Goal: Check status: Check status

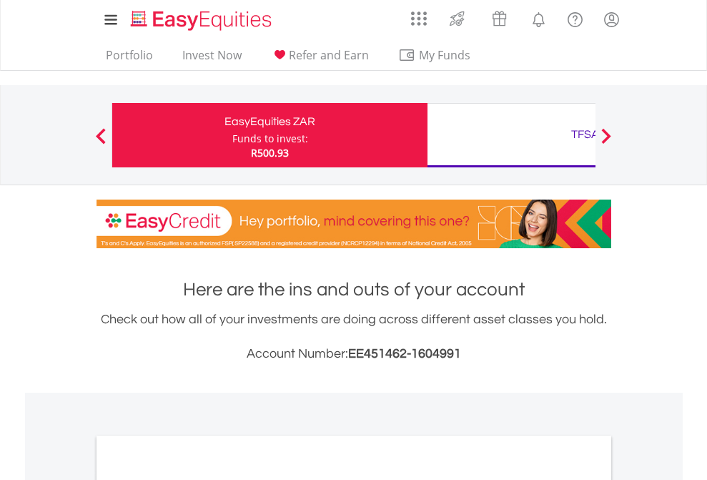
click at [232, 135] on div "Funds to invest:" at bounding box center [270, 139] width 76 height 14
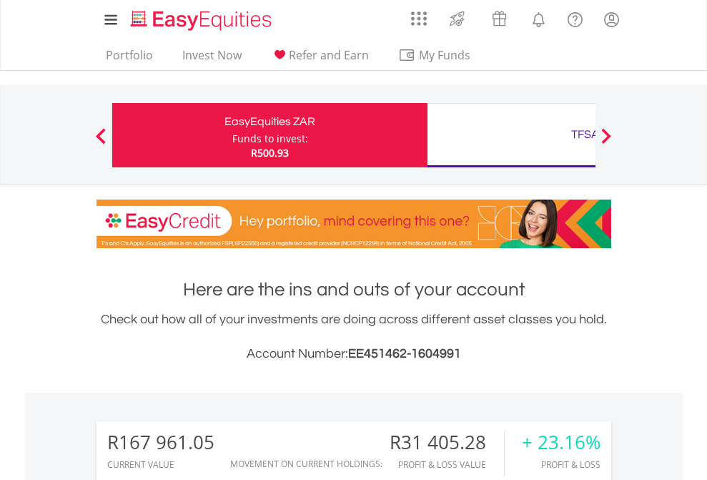
scroll to position [137, 225]
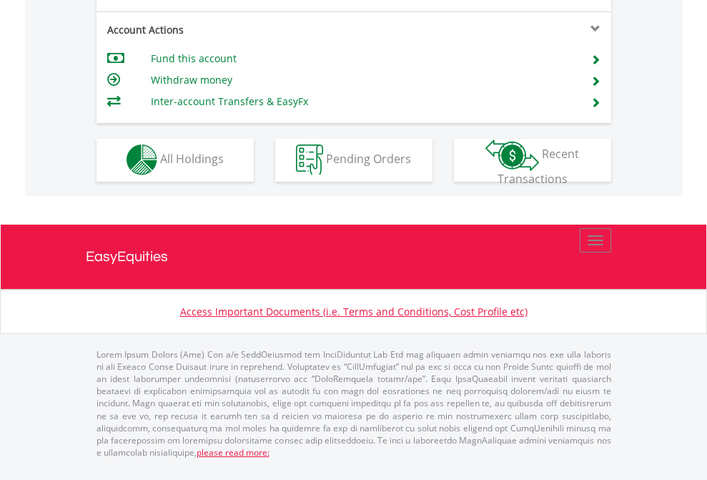
scroll to position [1337, 0]
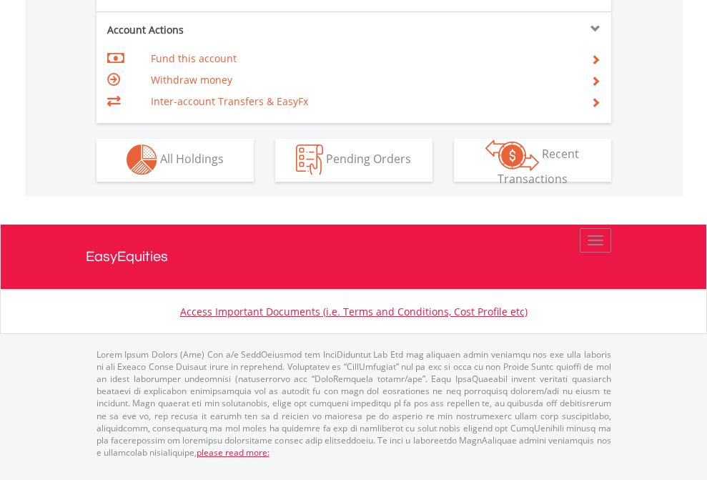
scroll to position [1337, 0]
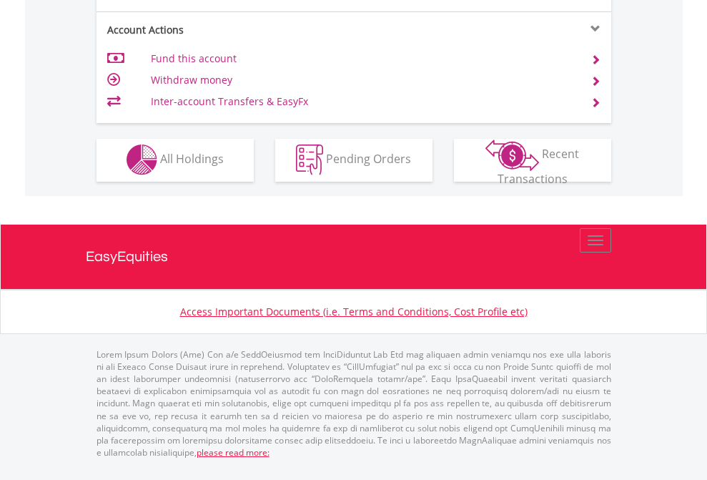
scroll to position [1337, 0]
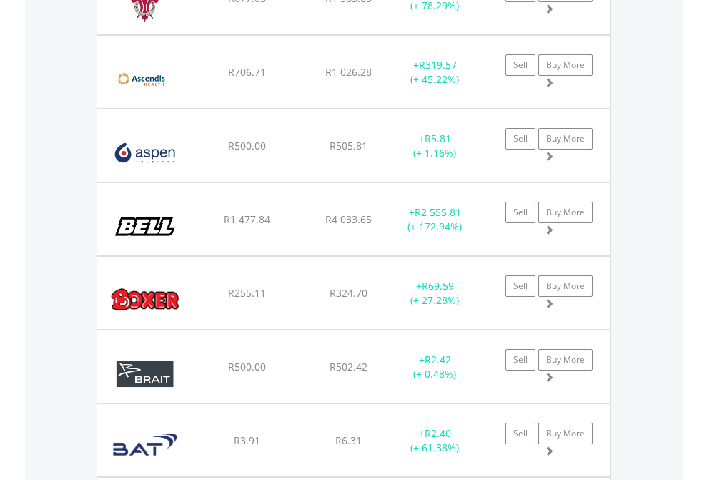
scroll to position [137, 225]
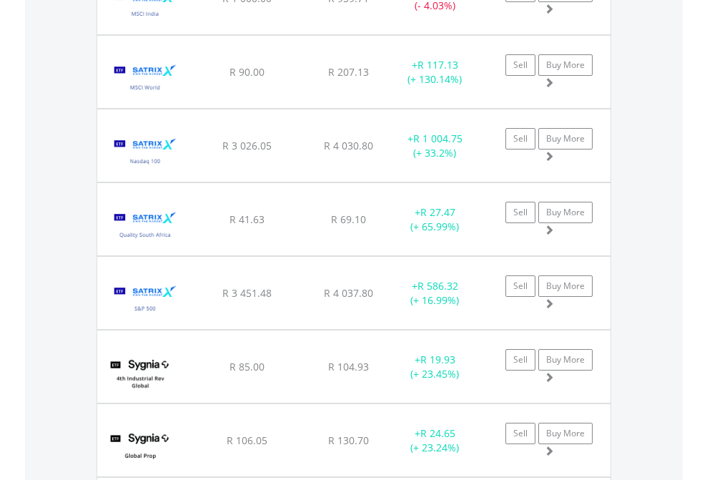
scroll to position [137, 225]
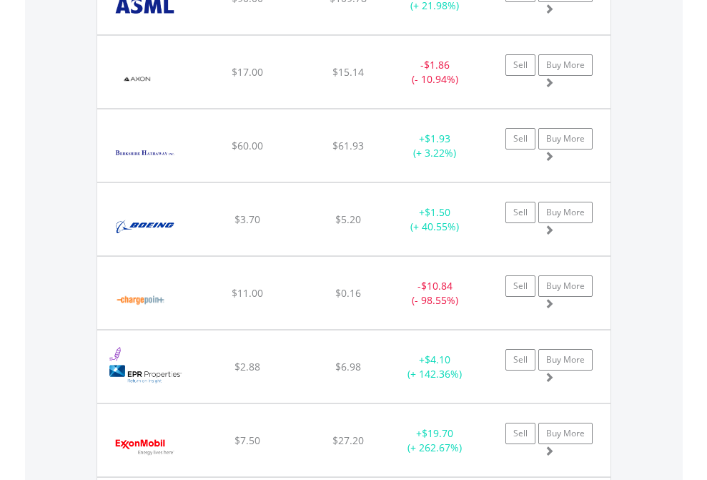
scroll to position [137, 225]
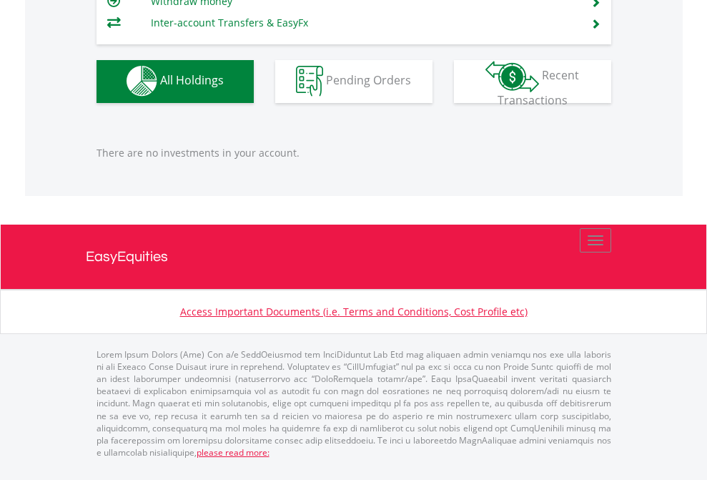
scroll to position [137, 225]
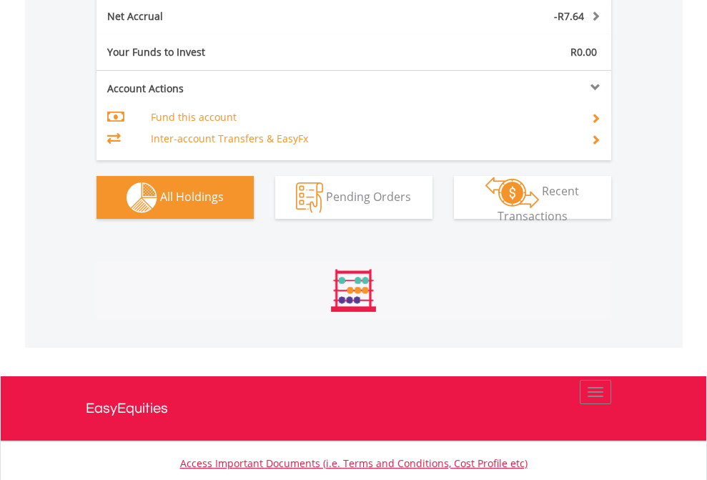
scroll to position [137, 225]
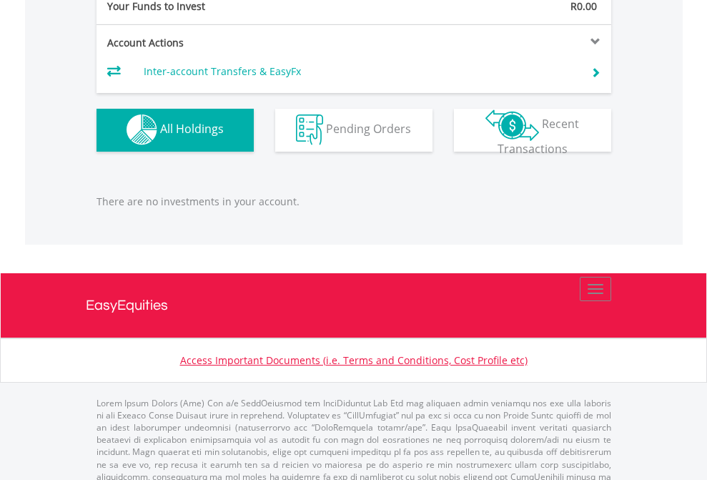
scroll to position [1416, 0]
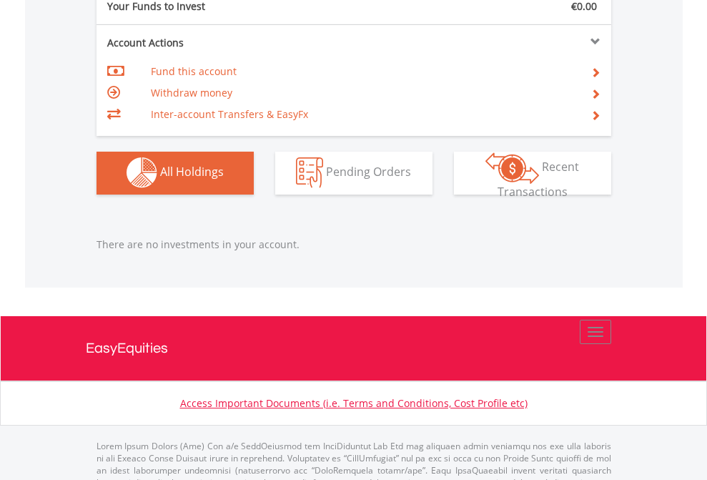
scroll to position [1416, 0]
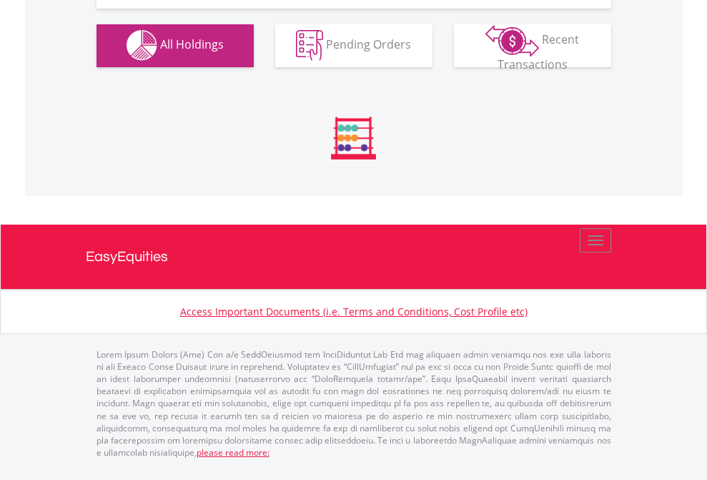
scroll to position [1416, 0]
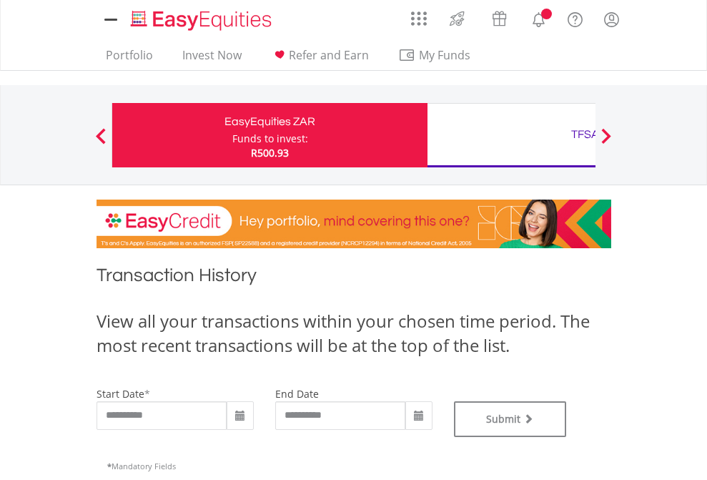
type input "**********"
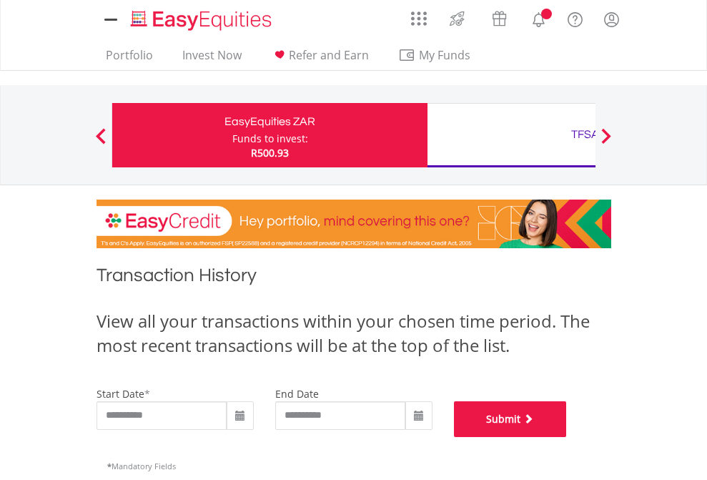
click at [567, 437] on button "Submit" at bounding box center [510, 419] width 113 height 36
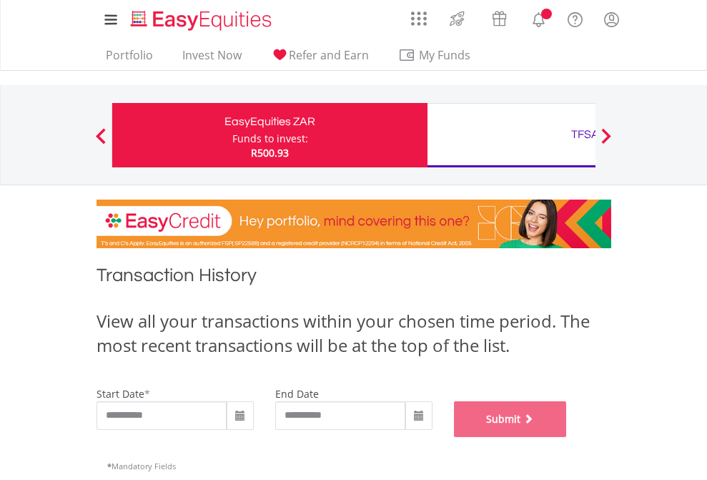
scroll to position [580, 0]
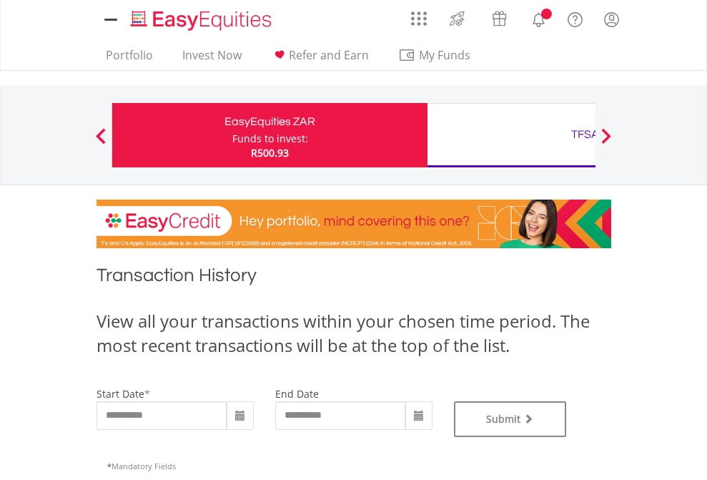
click at [511, 135] on div "TFSA" at bounding box center [585, 134] width 298 height 20
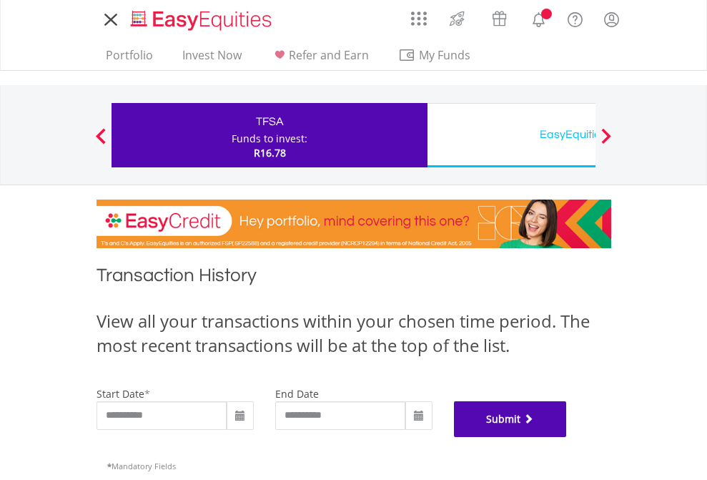
click at [567, 437] on button "Submit" at bounding box center [510, 419] width 113 height 36
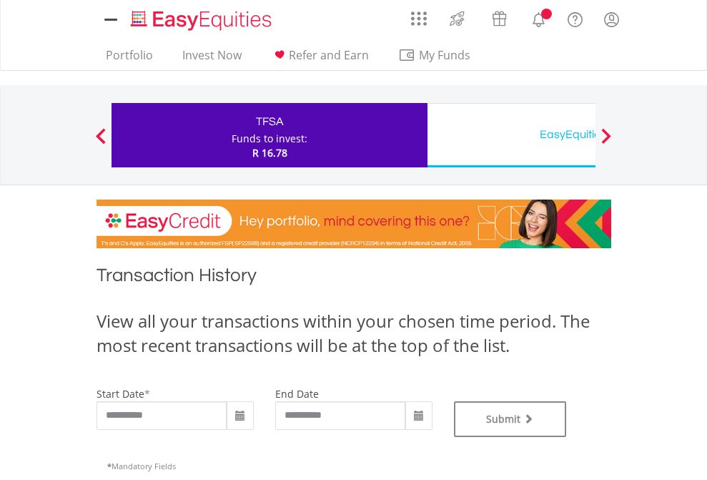
click at [511, 135] on div "EasyEquities USD" at bounding box center [585, 134] width 298 height 20
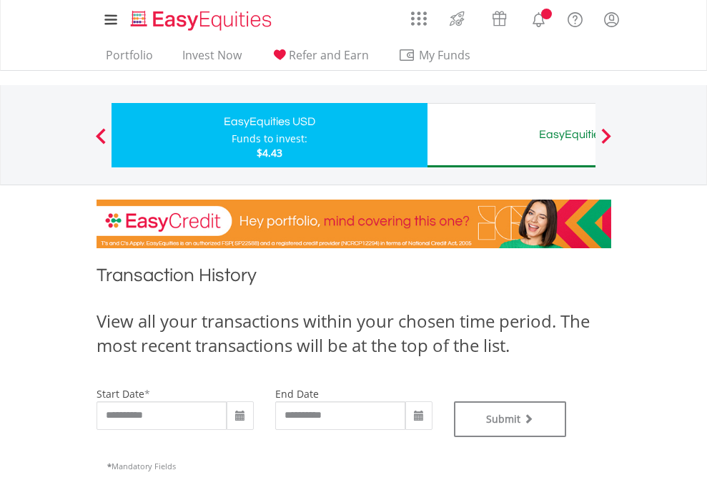
type input "**********"
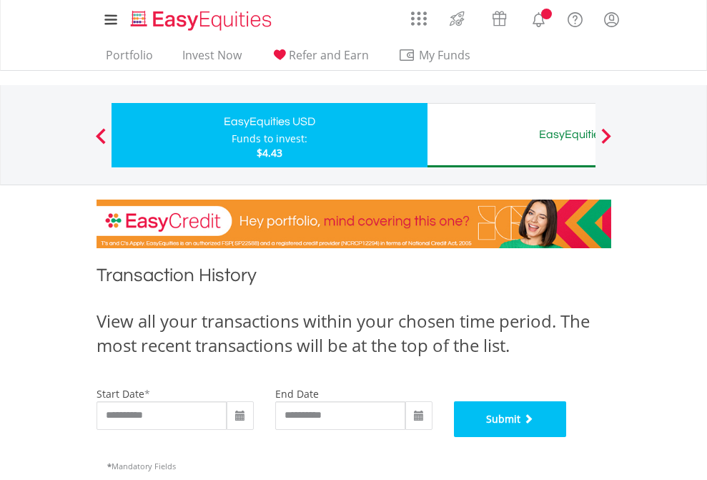
click at [567, 437] on button "Submit" at bounding box center [510, 419] width 113 height 36
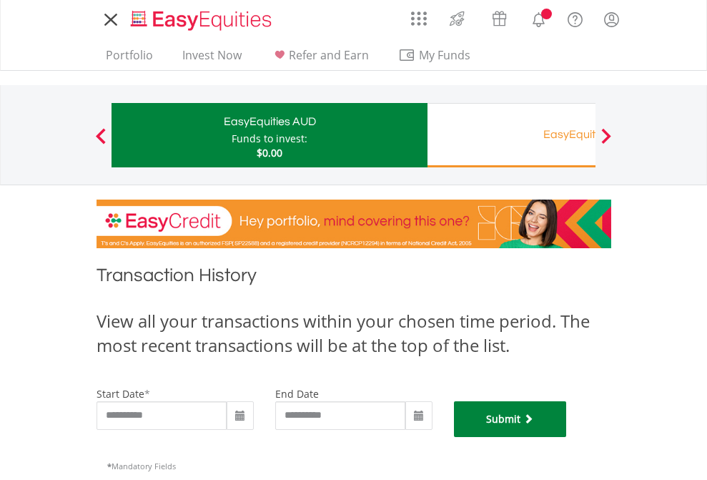
click at [567, 437] on button "Submit" at bounding box center [510, 419] width 113 height 36
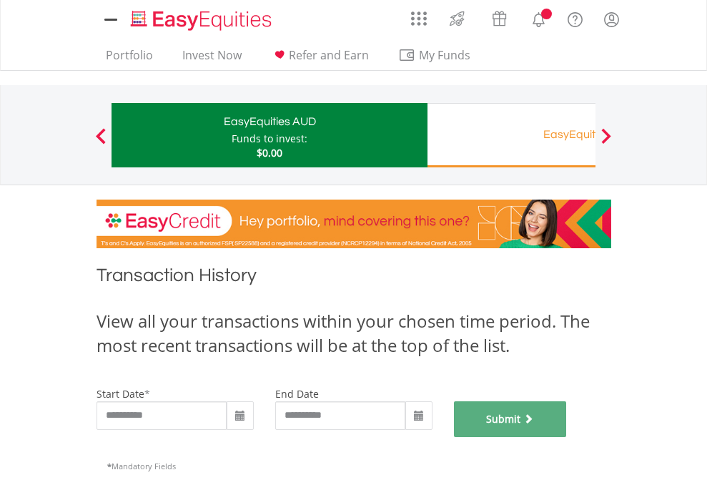
scroll to position [580, 0]
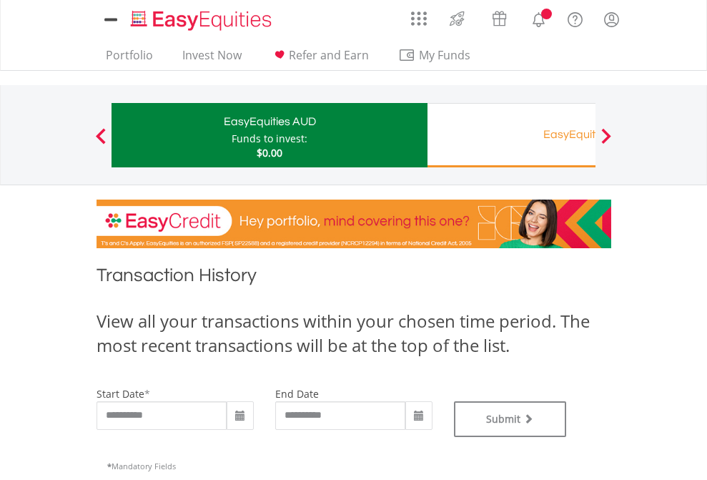
click at [511, 135] on div "EasyEquities RA" at bounding box center [585, 134] width 298 height 20
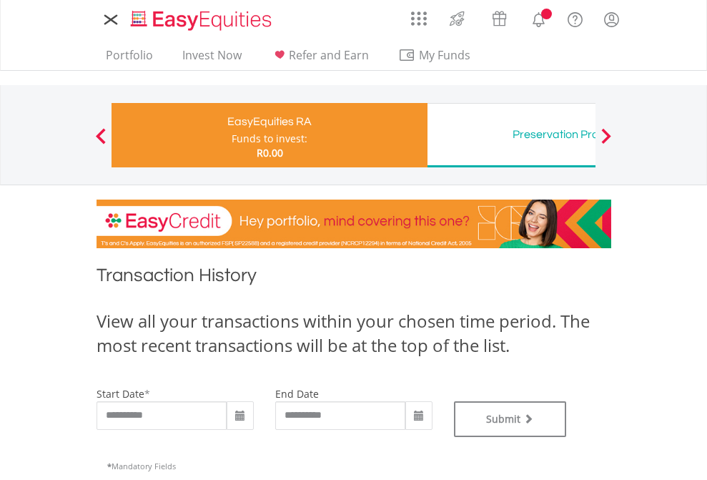
type input "**********"
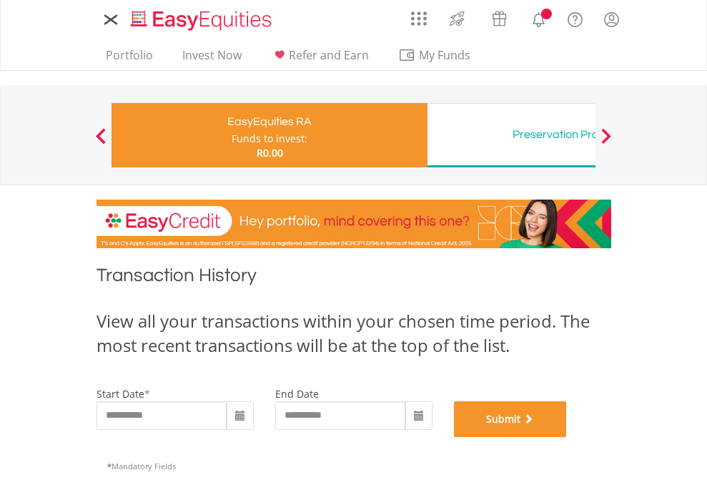
click at [567, 437] on button "Submit" at bounding box center [510, 419] width 113 height 36
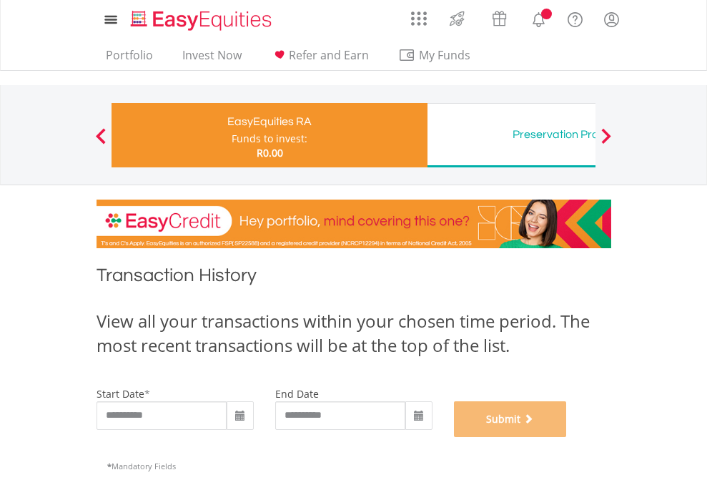
scroll to position [580, 0]
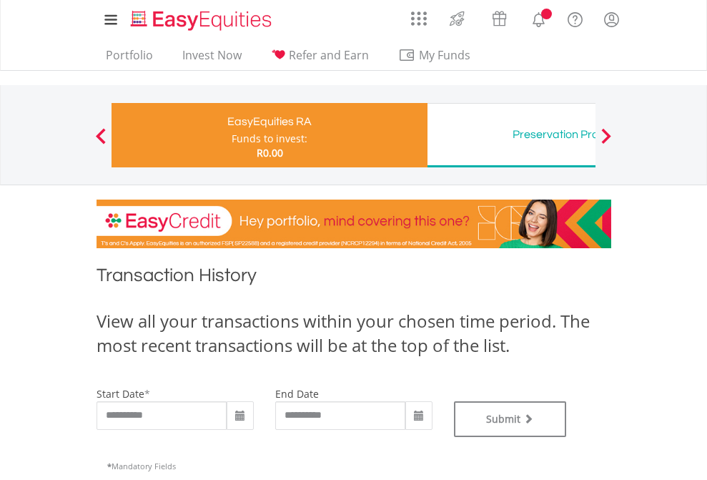
click at [511, 135] on div "Preservation Provident Fund" at bounding box center [585, 134] width 298 height 20
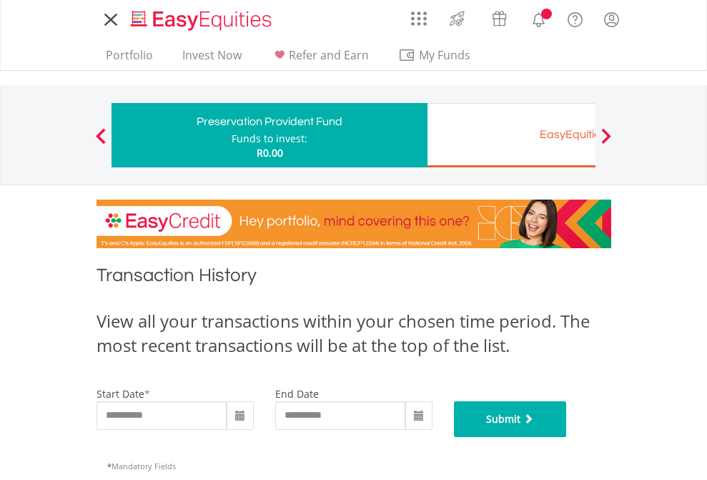
click at [567, 437] on button "Submit" at bounding box center [510, 419] width 113 height 36
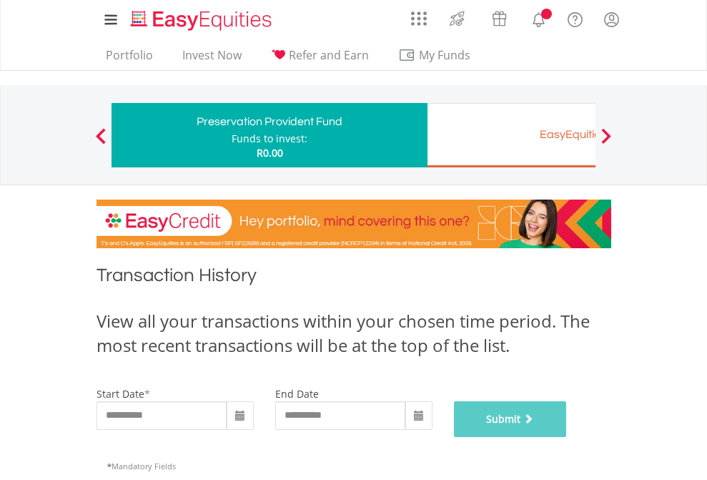
scroll to position [580, 0]
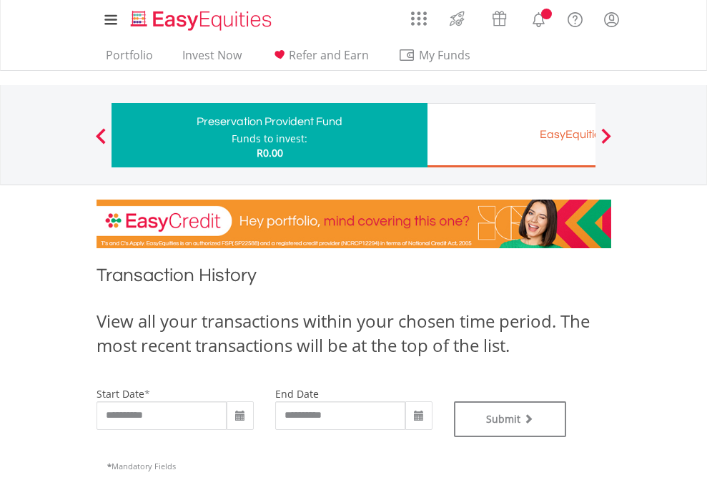
click at [511, 135] on div "EasyEquities EUR" at bounding box center [585, 134] width 298 height 20
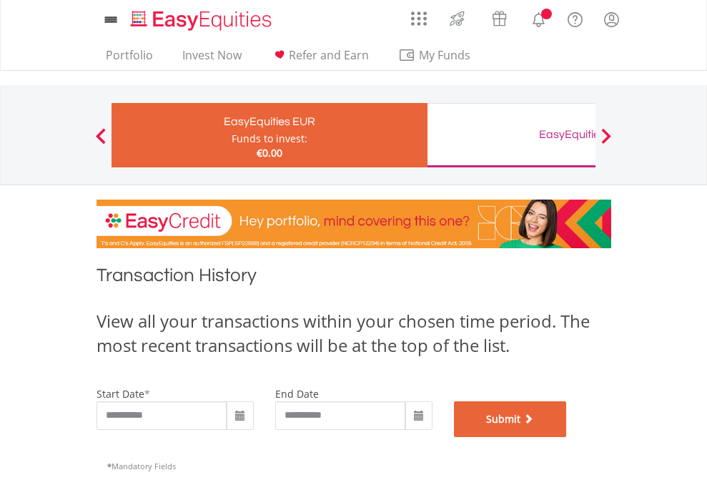
click at [567, 437] on button "Submit" at bounding box center [510, 419] width 113 height 36
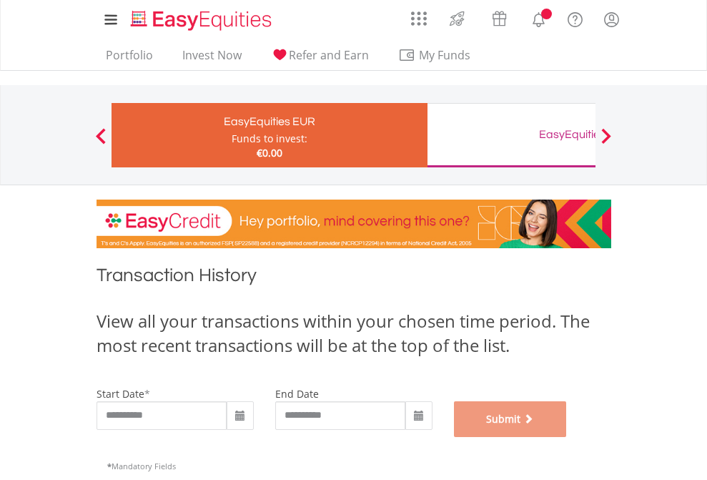
scroll to position [580, 0]
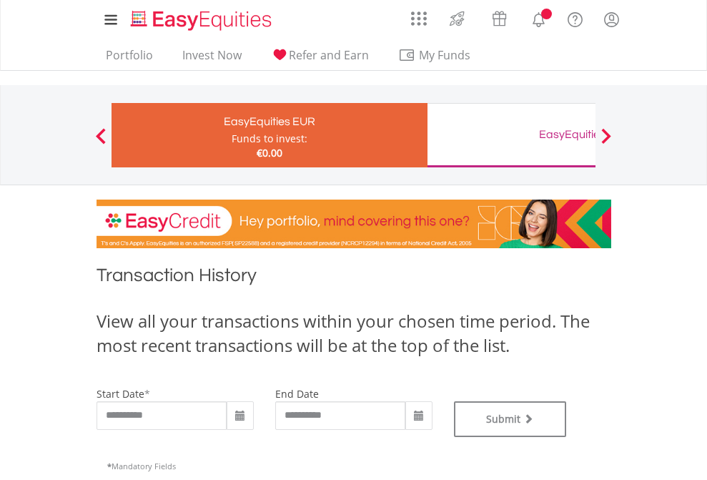
click at [511, 135] on div "EasyEquities GBP" at bounding box center [585, 134] width 298 height 20
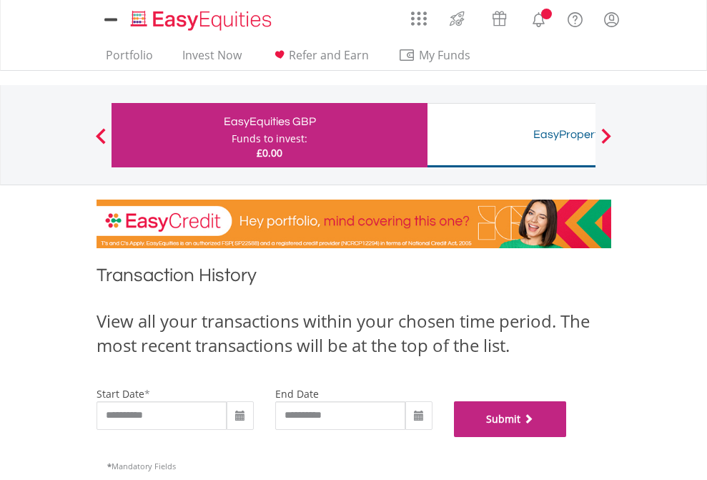
click at [567, 437] on button "Submit" at bounding box center [510, 419] width 113 height 36
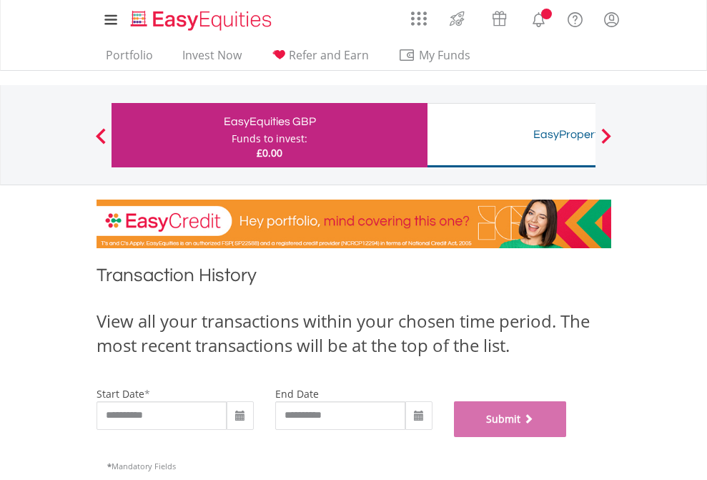
scroll to position [580, 0]
